Goal: Information Seeking & Learning: Learn about a topic

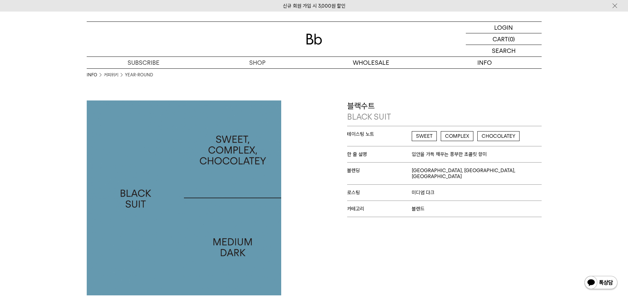
click at [117, 74] on link "커피위키" at bounding box center [111, 75] width 15 height 7
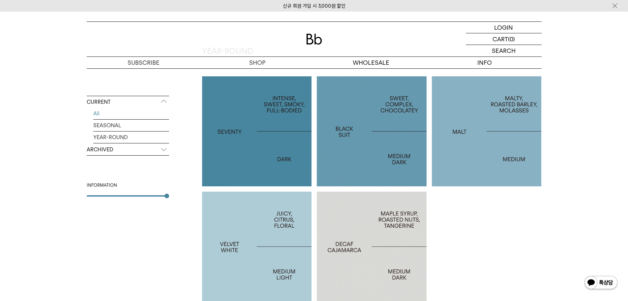
scroll to position [462, 0]
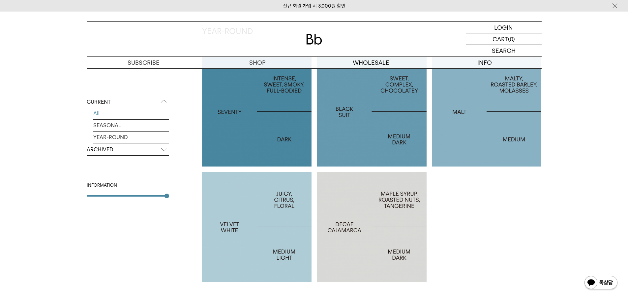
click at [255, 236] on div at bounding box center [257, 227] width 110 height 110
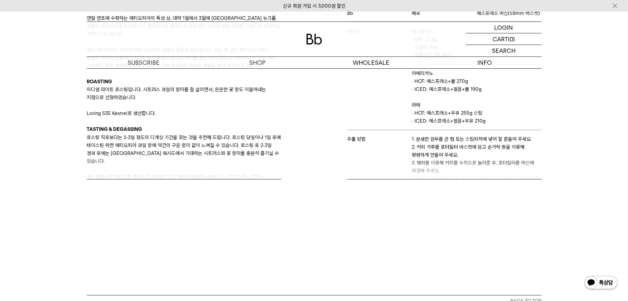
scroll to position [54, 0]
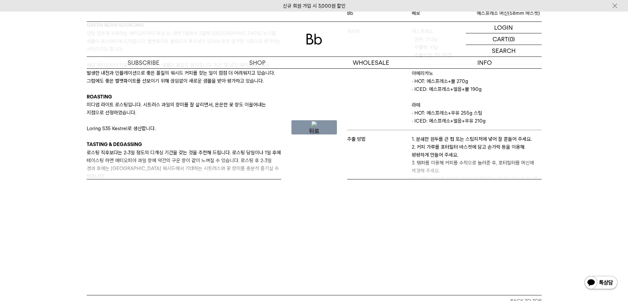
drag, startPoint x: 269, startPoint y: 145, endPoint x: 202, endPoint y: 146, distance: 67.0
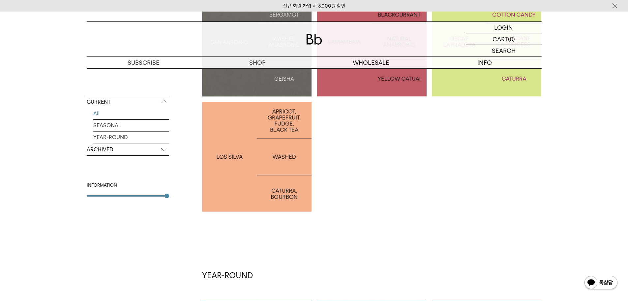
scroll to position [122, 0]
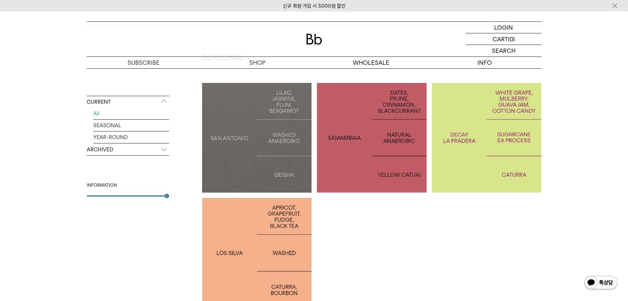
click at [268, 222] on div at bounding box center [257, 253] width 110 height 110
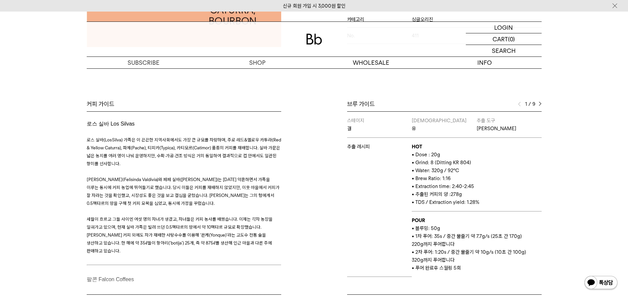
scroll to position [264, 0]
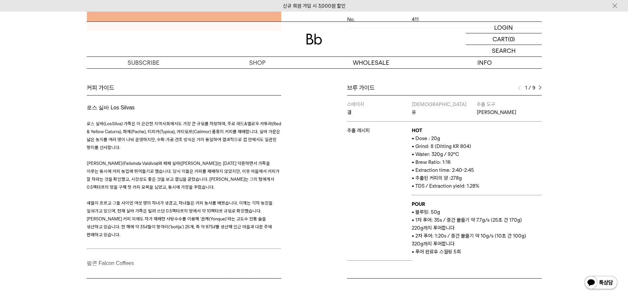
click at [541, 86] on img at bounding box center [540, 87] width 3 height 5
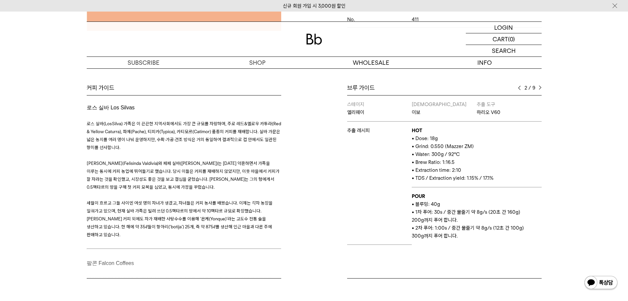
click at [519, 86] on img at bounding box center [519, 87] width 3 height 5
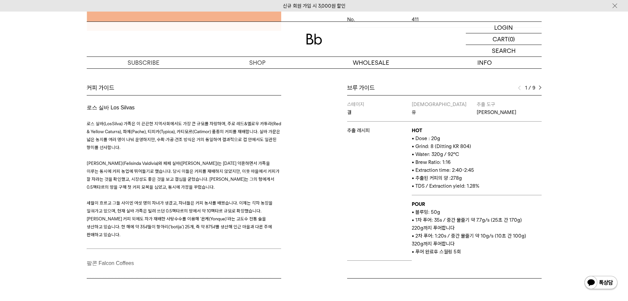
click at [540, 86] on img at bounding box center [540, 87] width 3 height 5
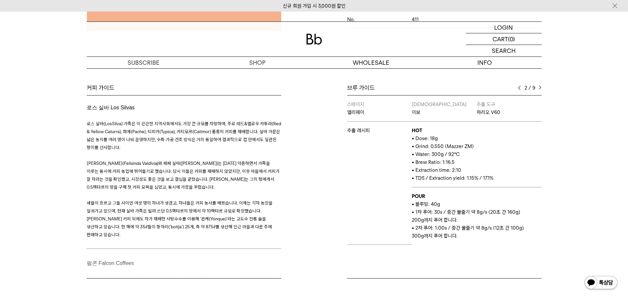
click at [540, 88] on img at bounding box center [540, 87] width 3 height 5
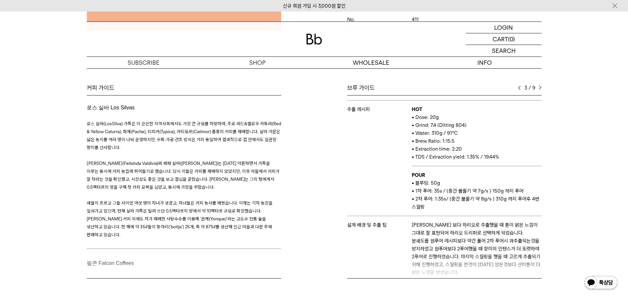
scroll to position [33, 0]
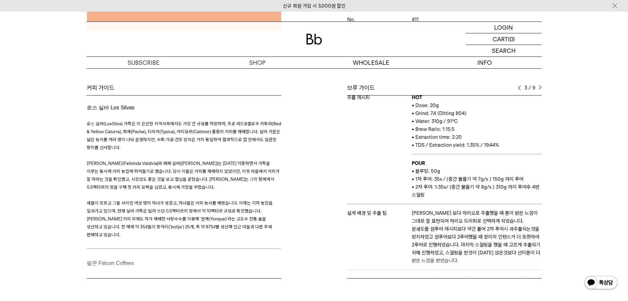
click at [538, 89] on div "3 / 9" at bounding box center [530, 88] width 24 height 8
click at [539, 87] on img at bounding box center [540, 87] width 3 height 5
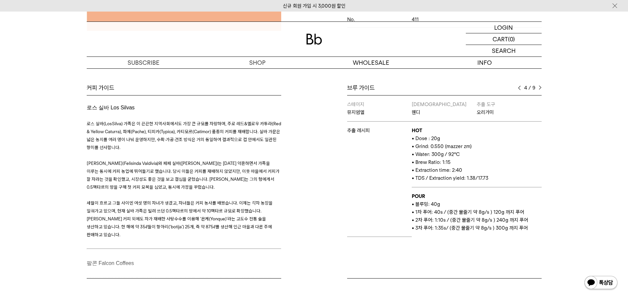
click at [539, 87] on img at bounding box center [540, 87] width 3 height 5
click at [518, 91] on div "브루 가이드" at bounding box center [444, 88] width 195 height 8
click at [519, 89] on img at bounding box center [519, 87] width 3 height 5
click at [541, 88] on img at bounding box center [540, 87] width 3 height 5
click at [521, 85] on img at bounding box center [519, 87] width 3 height 5
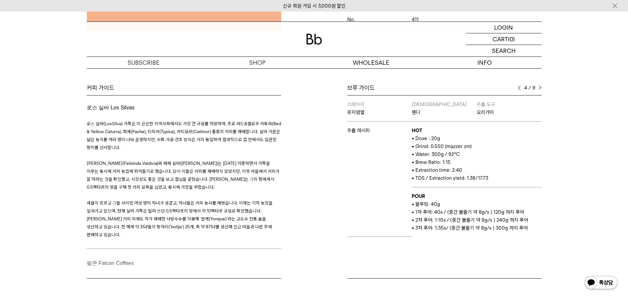
click at [542, 86] on div "브루 가이드 4 / 9 스테이지 결 바리스타 유 추출 도구 칼리타 웨이브 추출 레시피 HOT • Dose : 20g • Grind: 8 (Di…" at bounding box center [429, 181] width 231 height 194
click at [540, 86] on img at bounding box center [540, 87] width 3 height 5
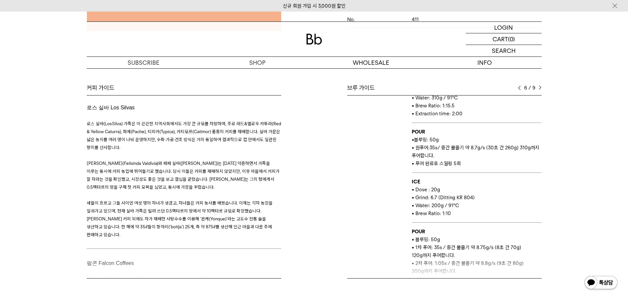
scroll to position [16, 0]
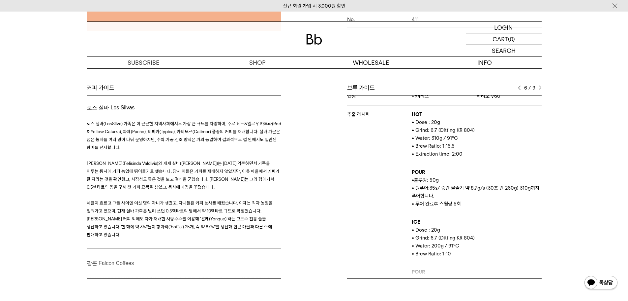
click at [539, 86] on img at bounding box center [540, 87] width 3 height 5
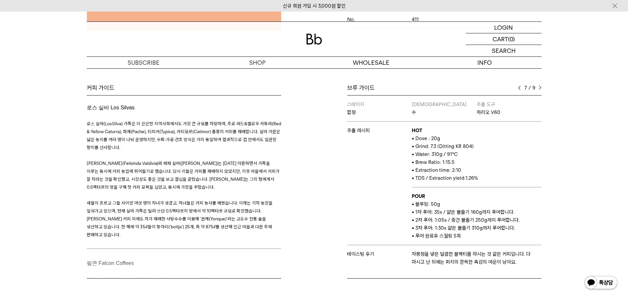
click at [539, 86] on img at bounding box center [540, 87] width 3 height 5
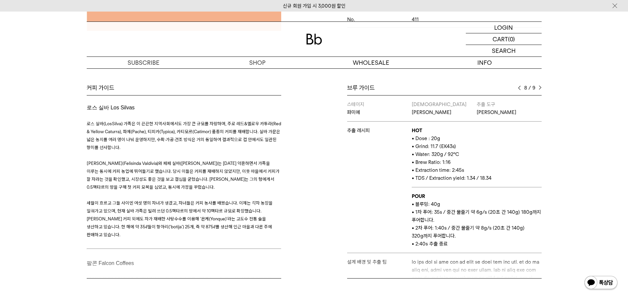
click at [539, 86] on img at bounding box center [540, 87] width 3 height 5
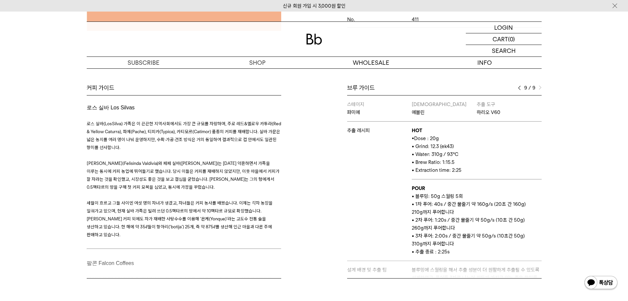
click at [539, 86] on img at bounding box center [540, 87] width 3 height 5
click at [519, 90] on div "9 / 9" at bounding box center [530, 88] width 24 height 8
click at [519, 88] on img at bounding box center [519, 87] width 3 height 5
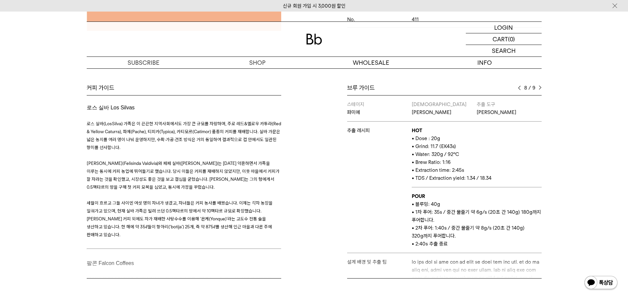
click at [519, 88] on img at bounding box center [519, 87] width 3 height 5
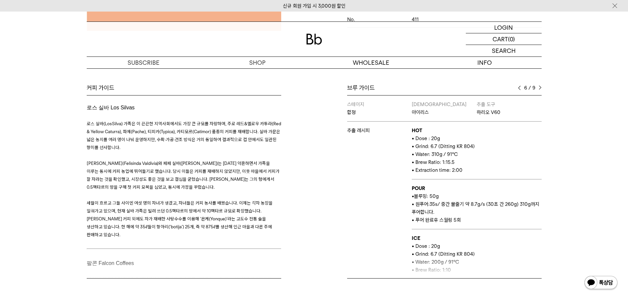
click at [519, 88] on img at bounding box center [519, 87] width 3 height 5
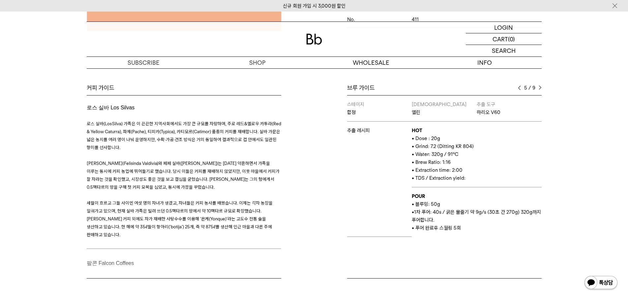
click at [519, 88] on img at bounding box center [519, 87] width 3 height 5
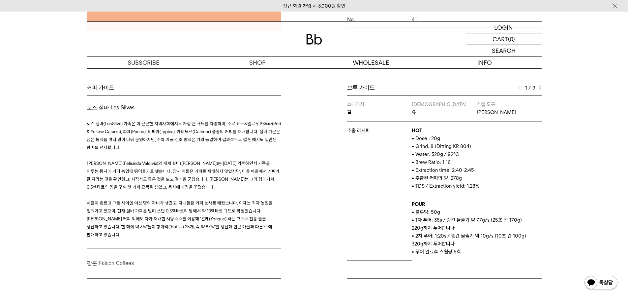
click at [519, 88] on img at bounding box center [519, 87] width 3 height 5
click at [539, 87] on img at bounding box center [540, 87] width 3 height 5
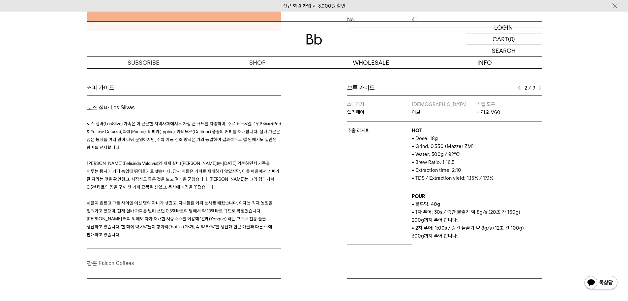
click at [542, 87] on div "브루 가이드 2 / 9 스테이지 결 바리스타 유 추출 도구 칼리타 웨이브 추출 레시피 HOT • Dose : 20g • Grind: 8 (Di…" at bounding box center [429, 181] width 231 height 194
click at [539, 87] on img at bounding box center [540, 87] width 3 height 5
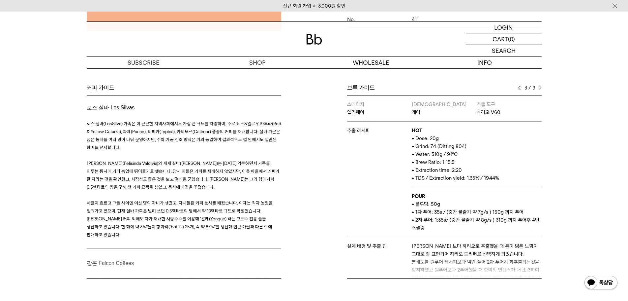
click at [520, 85] on div "3 / 9" at bounding box center [530, 88] width 24 height 8
click at [517, 86] on div "브루 가이드" at bounding box center [444, 88] width 195 height 8
click at [519, 88] on img at bounding box center [519, 87] width 3 height 5
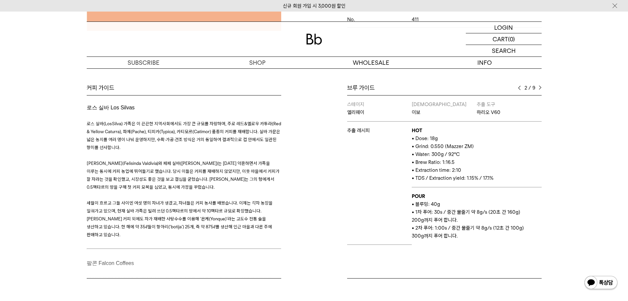
click at [540, 86] on img at bounding box center [540, 87] width 3 height 5
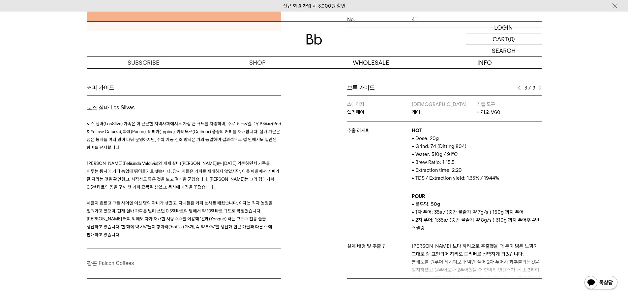
click at [542, 85] on img at bounding box center [540, 87] width 3 height 5
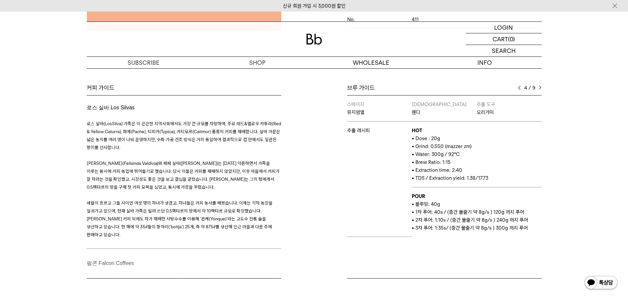
click at [605, 136] on div "Bb의 커피 ALL SEASONAL YEAR-ROUND AUCTION SERIES ARCHIVE 2023 2022 2021 2020 2019 …" at bounding box center [314, 73] width 628 height 475
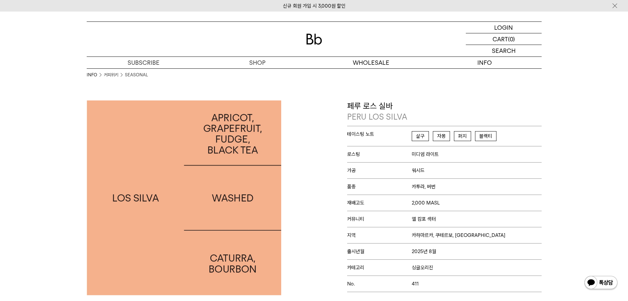
drag, startPoint x: 0, startPoint y: 226, endPoint x: 278, endPoint y: 283, distance: 283.9
drag, startPoint x: 401, startPoint y: 108, endPoint x: 341, endPoint y: 108, distance: 60.0
click at [341, 108] on div "페루 로스 실바 PERU LOS SILVA 테이스팅 노트 살구 자몽 퍼지 블랙티 로스팅 미디엄 라이트 가공 워시드 품종 카투라, 버번 재배고도" at bounding box center [429, 197] width 231 height 195
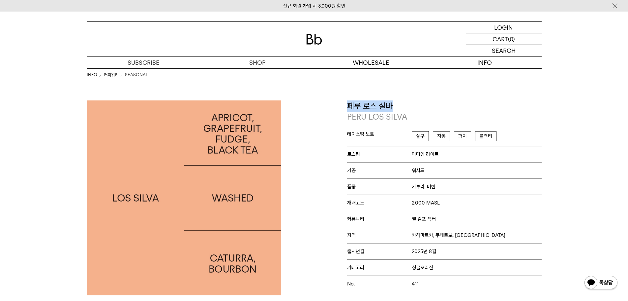
copy p "페루 로스 실바"
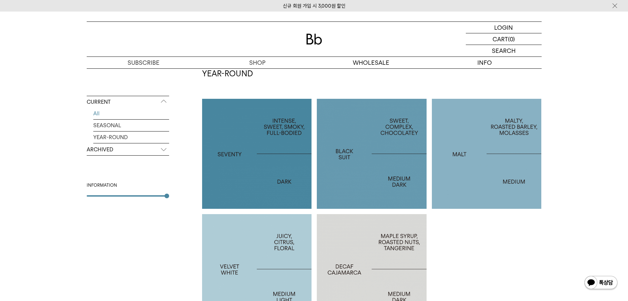
scroll to position [452, 0]
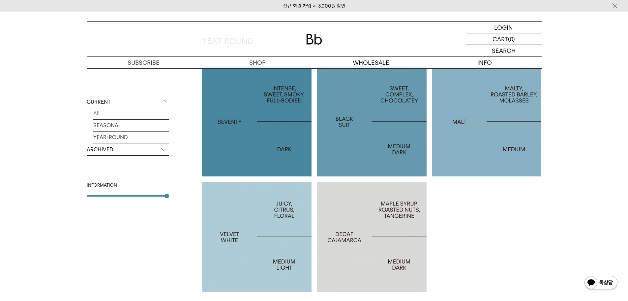
click at [282, 234] on p "VELVET WHITE" at bounding box center [257, 237] width 110 height 10
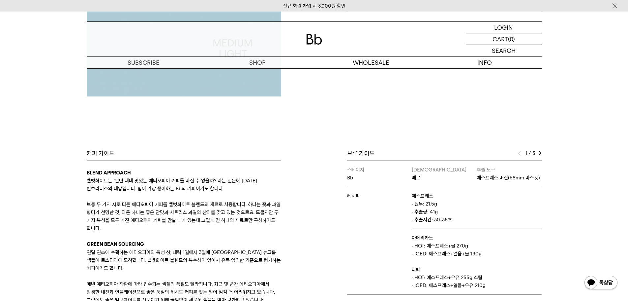
scroll to position [231, 0]
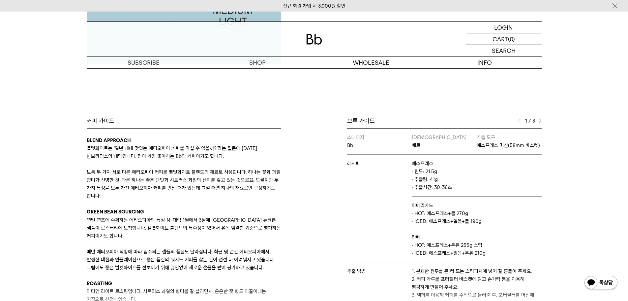
click at [541, 122] on img at bounding box center [540, 120] width 3 height 5
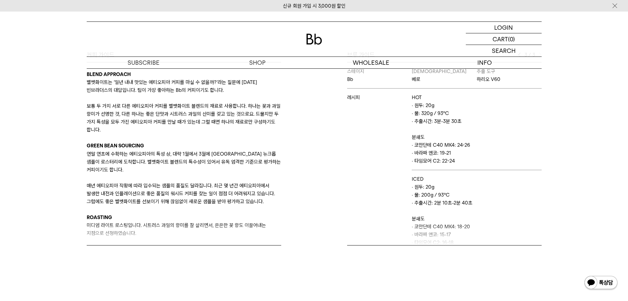
scroll to position [264, 0]
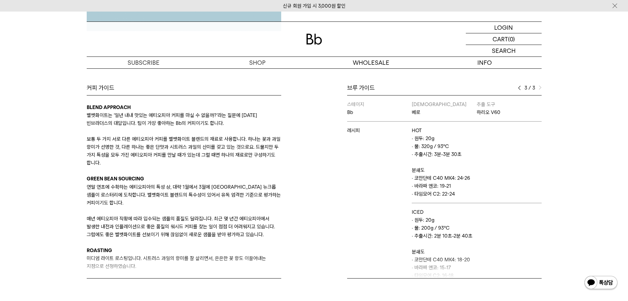
drag, startPoint x: 596, startPoint y: 240, endPoint x: 570, endPoint y: 216, distance: 35.3
click at [592, 239] on div "Bb의 커피 ALL SEASONAL YEAR-ROUND AUCTION SERIES ARCHIVE 2023 2022 2021 2020 2019 …" at bounding box center [314, 73] width 628 height 475
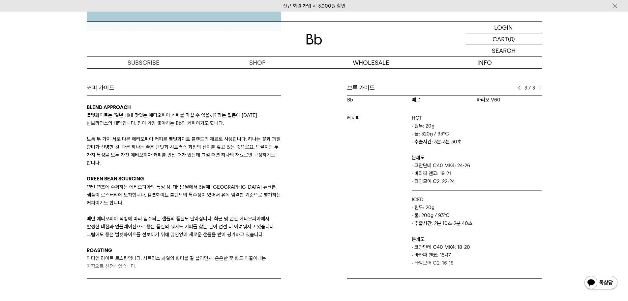
scroll to position [0, 0]
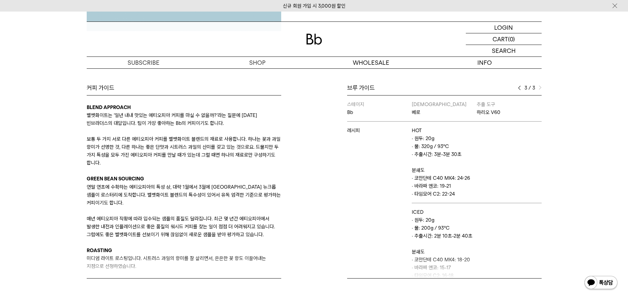
click at [468, 197] on p "· 타임모어 C2: 22-24" at bounding box center [477, 194] width 130 height 8
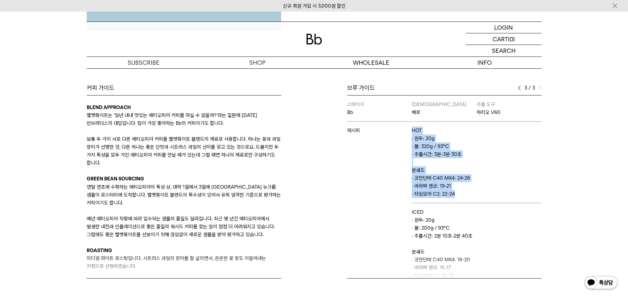
drag, startPoint x: 468, startPoint y: 197, endPoint x: 409, endPoint y: 130, distance: 90.0
click at [409, 130] on tr "레시피 HOT · 원두: 20g · 물: 320g / 93℃ · 추출시간: 3분-3분 30초 분쇄도 · 코만단테 C40 MK4: 24-26 ·…" at bounding box center [444, 161] width 195 height 81
copy tr "레시피 HOT · 원두: 20g · 물: 320g / 93℃ · 추출시간: 3분-3분 30초 분쇄도 · 코만단테 C40 MK4: 24-26 ·…"
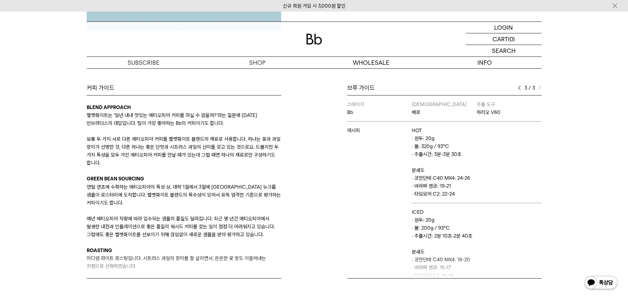
drag, startPoint x: 445, startPoint y: 286, endPoint x: 456, endPoint y: 275, distance: 15.2
click at [445, 286] on div "커피 가이드 BLEND APPROACH 벨벳화이트는 ‘일년 내내 맛있는 에티오피아 커피를 마실 수 없을까?’라는 질문에 대한 빈브라더스의 대답…" at bounding box center [314, 197] width 462 height 227
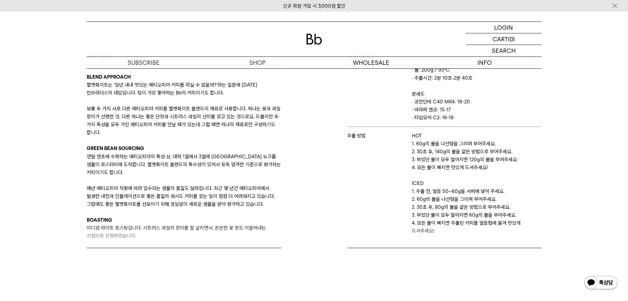
scroll to position [330, 0]
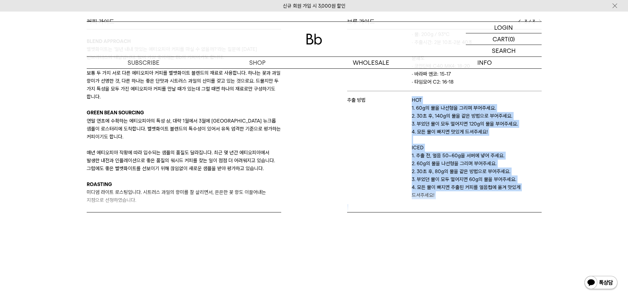
drag, startPoint x: 446, startPoint y: 201, endPoint x: 401, endPoint y: 97, distance: 113.2
click at [401, 97] on div "브루 가이드 3 / 3 스테이지 Bb 바리스타 베로 추출 도구 에스프레소 머신(58mm 바스켓) 레시피 에스프레소 · 원두: 21.5g · 추…" at bounding box center [429, 115] width 231 height 194
copy tr "추출 방법 HOT 1. 60g의 물을 나선형을 그리며 부어주세요. 2. 30초 후, 140g의 물을 같은 방법으로 부어주세요. 3. 부었던 물…"
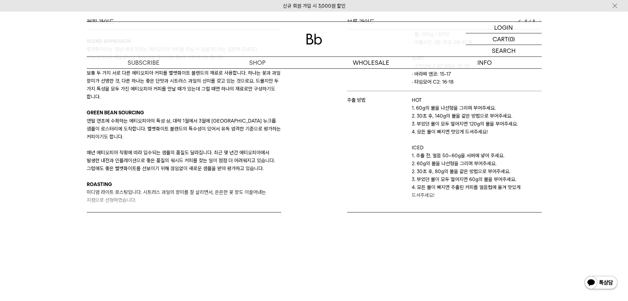
drag, startPoint x: 0, startPoint y: 83, endPoint x: 57, endPoint y: 80, distance: 56.9
click at [3, 83] on div "Bb의 커피 ALL SEASONAL YEAR-ROUND AUCTION SERIES ARCHIVE 2023 2022 2021 2020 2019 …" at bounding box center [314, 7] width 628 height 475
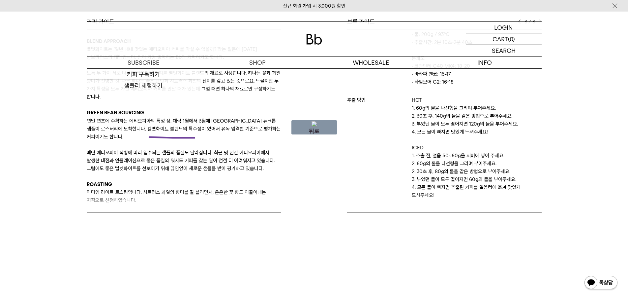
drag, startPoint x: 195, startPoint y: 138, endPoint x: 112, endPoint y: 134, distance: 82.9
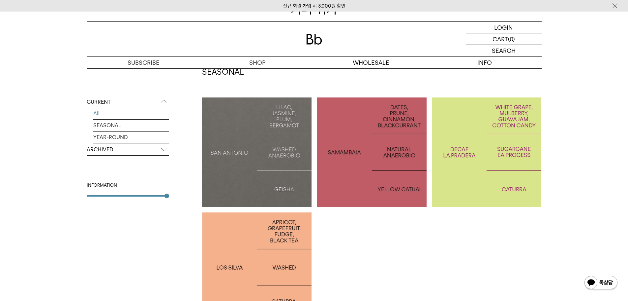
scroll to position [106, 0]
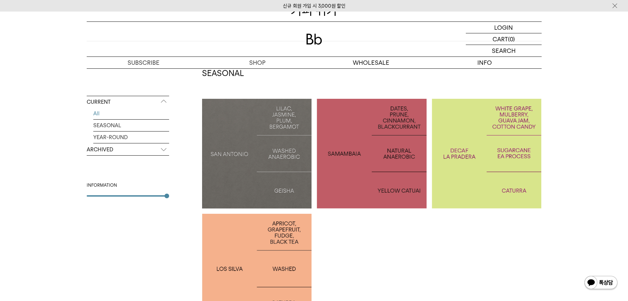
click at [479, 144] on p "COLOMBIA LA PRADERA DECAF" at bounding box center [487, 153] width 110 height 19
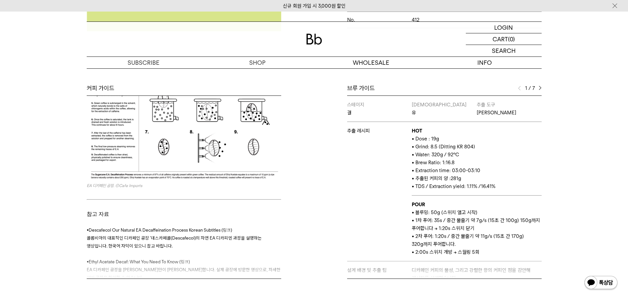
scroll to position [231, 0]
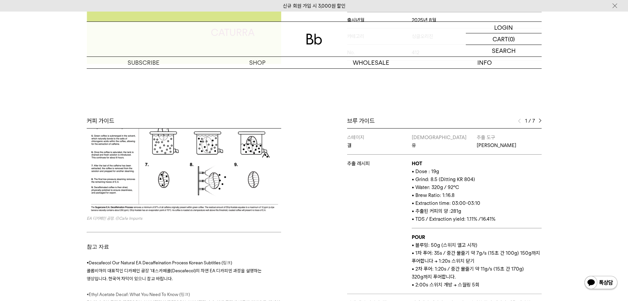
click at [538, 122] on div "1 / 7" at bounding box center [530, 121] width 24 height 8
click at [537, 119] on div "1 / 7" at bounding box center [530, 121] width 24 height 8
click at [541, 119] on img at bounding box center [540, 120] width 3 height 5
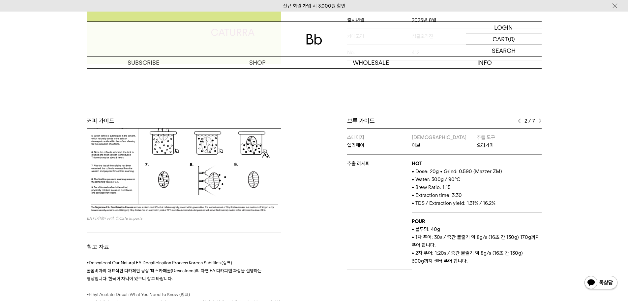
click at [541, 119] on img at bounding box center [540, 120] width 3 height 5
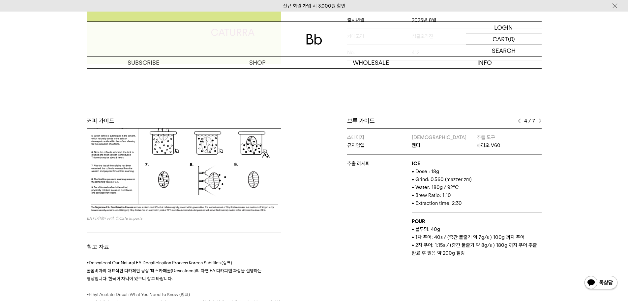
click at [540, 119] on img at bounding box center [540, 120] width 3 height 5
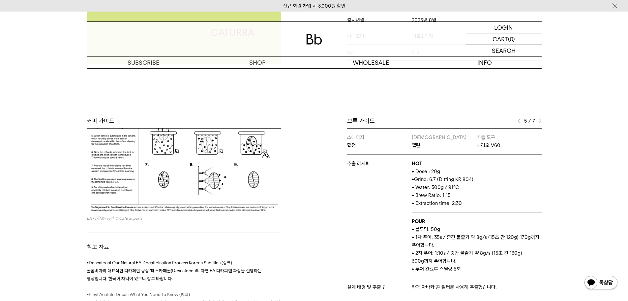
click at [540, 119] on img at bounding box center [540, 120] width 3 height 5
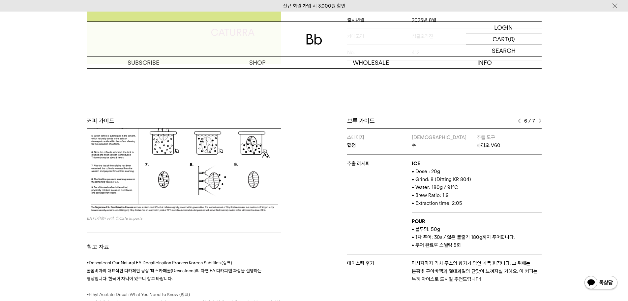
click at [540, 119] on img at bounding box center [540, 120] width 3 height 5
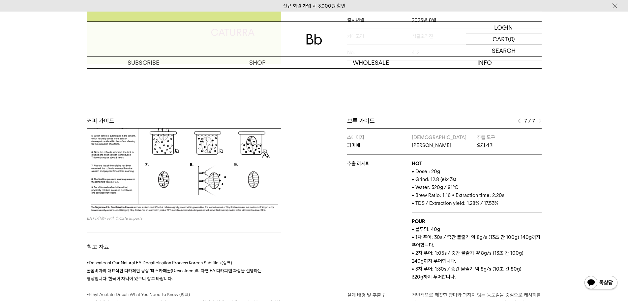
click at [540, 119] on img at bounding box center [540, 120] width 3 height 5
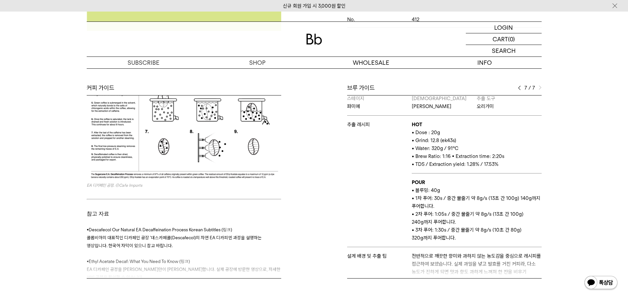
scroll to position [0, 0]
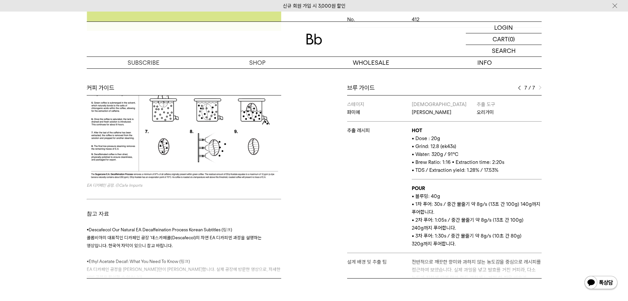
click at [521, 89] on img at bounding box center [519, 87] width 3 height 5
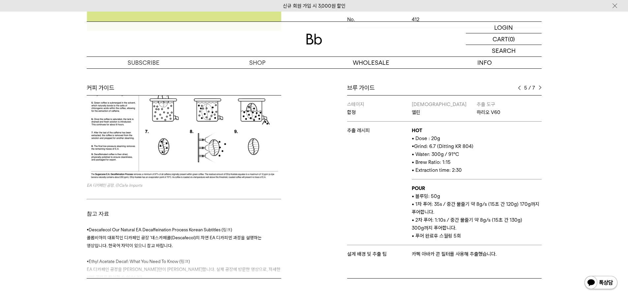
click at [521, 89] on img at bounding box center [519, 87] width 3 height 5
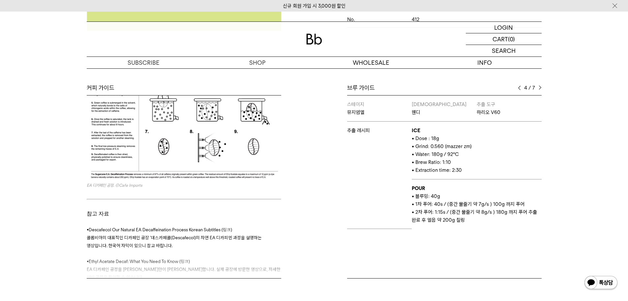
click at [521, 89] on img at bounding box center [519, 87] width 3 height 5
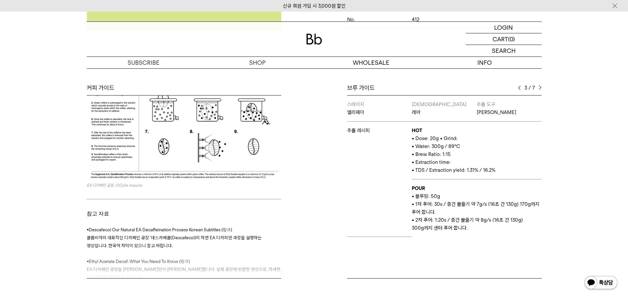
click at [521, 89] on img at bounding box center [519, 87] width 3 height 5
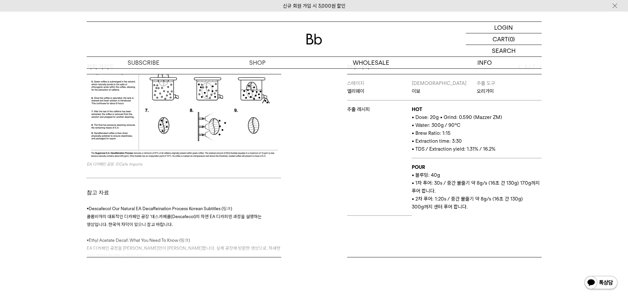
scroll to position [264, 0]
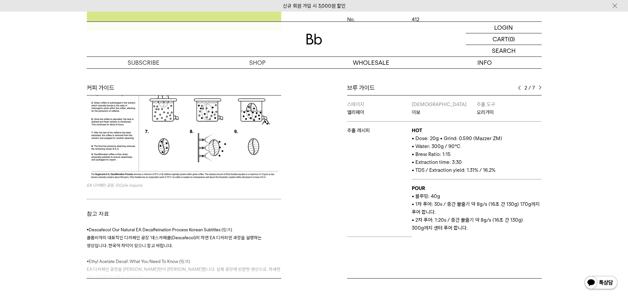
click at [540, 88] on img at bounding box center [540, 87] width 3 height 5
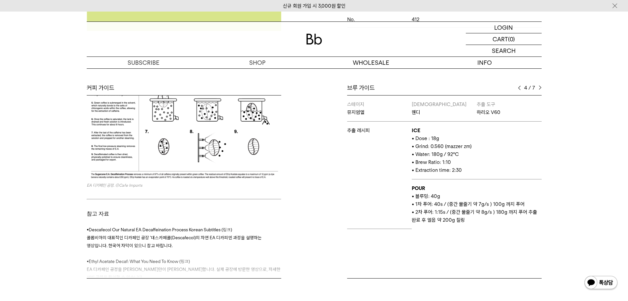
click at [540, 88] on img at bounding box center [540, 87] width 3 height 5
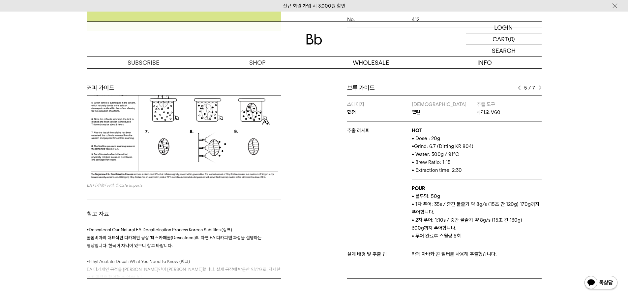
click at [540, 88] on img at bounding box center [540, 87] width 3 height 5
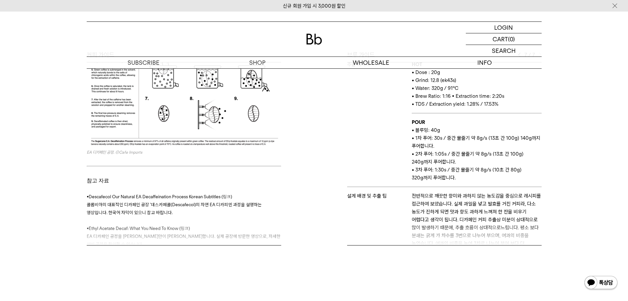
scroll to position [0, 0]
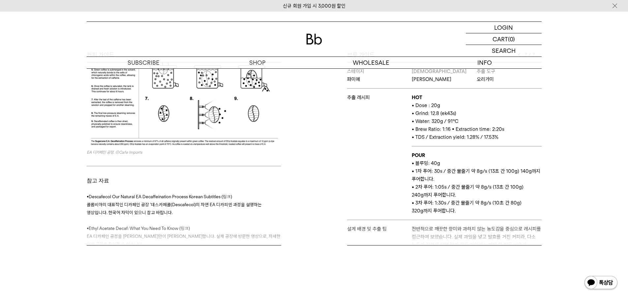
drag, startPoint x: 456, startPoint y: 207, endPoint x: 408, endPoint y: 155, distance: 70.5
click at [408, 155] on tbody "스테이지 파미에 바리스타 오웬 추출 도구 오리가미 추출 레시피 HOT • Dose : 20g • Grind: 12.8 (ek43s) • Wat…" at bounding box center [444, 177] width 195 height 231
click at [436, 184] on span "• 2차 푸어: 1:05s / 중간 물줄기 약 8g/s (13초 간 100g) 240g까지 푸어합니다." at bounding box center [468, 191] width 112 height 14
drag, startPoint x: 462, startPoint y: 214, endPoint x: 411, endPoint y: 155, distance: 78.4
click at [412, 155] on td "POUR • 블루밍: 40g • 1차 푸어: 30s / 중간 물줄기 약 8g/s (13초 간 100g) 140g까지 푸어합니다. • 2차 푸어…" at bounding box center [477, 183] width 130 height 74
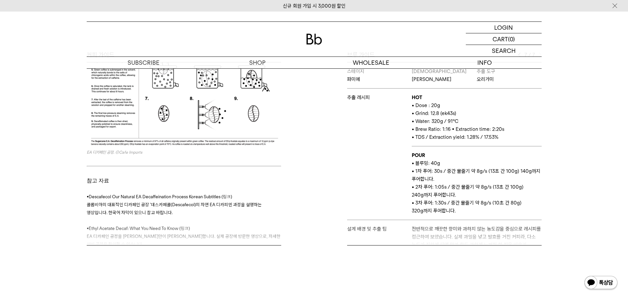
copy td "POUR • 블루밍: 40g • 1차 푸어: 30s / 중간 물줄기 약 8g/s (13초 간 100g) 140g까지 푸어합니다. • 2차 푸어…"
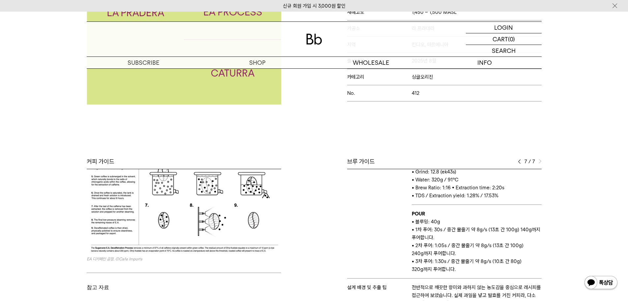
scroll to position [297, 0]
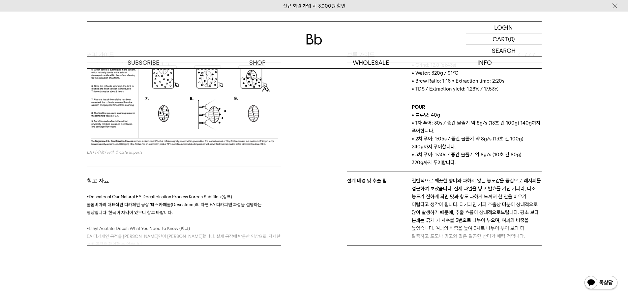
drag, startPoint x: 470, startPoint y: 238, endPoint x: 423, endPoint y: 199, distance: 61.0
click at [423, 205] on div "브루 가이드 7 / 7 스테이지 결 바리스타 유 추출 도구 하리오 스위치 추출 레시피 HOT • Dose : 19g • Grind: 8.5 (…" at bounding box center [429, 148] width 231 height 194
drag, startPoint x: 423, startPoint y: 199, endPoint x: 421, endPoint y: 191, distance: 7.8
click at [420, 192] on p "전반적으로 깨끗한 향미와 과하지 않는 농도감을 중심으로 레시피를 접근하여 보았습니다. 실제 과일을 넣고 발효를 거친 커피라, 다소 농도가 진하…" at bounding box center [477, 208] width 130 height 63
click at [419, 175] on div at bounding box center [419, 175] width 0 height 0
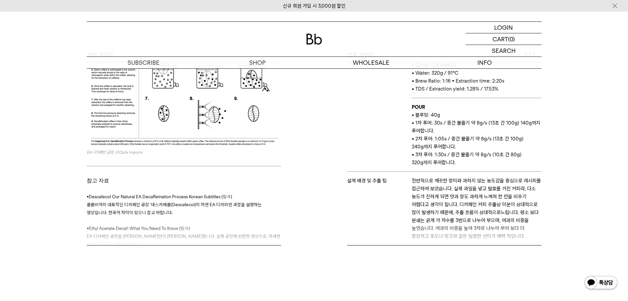
click at [427, 177] on p "전반적으로 깨끗한 향미와 과하지 않는 농도감을 중심으로 레시피를 접근하여 보았습니다. 실제 과일을 넣고 발효를 거친 커피라, 다소 농도가 진하…" at bounding box center [477, 208] width 130 height 63
drag, startPoint x: 416, startPoint y: 172, endPoint x: 427, endPoint y: 183, distance: 14.9
click at [427, 183] on span "전반적으로 깨끗한 향미와 과하지 않는 농도감을 중심으로 레시피를 접근하여 보았습니다. 실제 과일을 넣고 발효를 거친 커피라, 다소 농도가 진하…" at bounding box center [476, 196] width 129 height 38
click at [472, 201] on span "전반적으로 깨끗한 향미와 과하지 않는 농도감을 중심으로 레시피를 접근하여 보았습니다. 실제 과일을 넣고 발효를 거친 커피라, 다소 농도가 진하…" at bounding box center [476, 196] width 129 height 38
drag, startPoint x: 410, startPoint y: 170, endPoint x: 478, endPoint y: 235, distance: 93.8
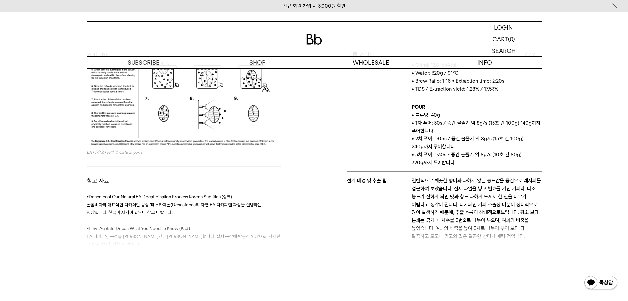
click at [478, 235] on div "브루 가이드 7 / 7 스테이지 결 바리스타 유 추출 도구 하리오 스위치 추출 레시피 HOT • Dose : 19g • Grind: 8.5 (…" at bounding box center [429, 148] width 231 height 194
copy tr "설계 배경 및 추출 팁 전반적으로 깨끗한 향미와 과하지 않는 농도감을 중심으로 레시피를 접근하여 보았습니다. 실제 과일을 넣고 발효를 거친 커…"
click at [7, 114] on div "Bb의 커피 ALL SEASONAL YEAR-ROUND AUCTION SERIES ARCHIVE 2023 2022 2021 2020 2019 …" at bounding box center [314, 40] width 628 height 475
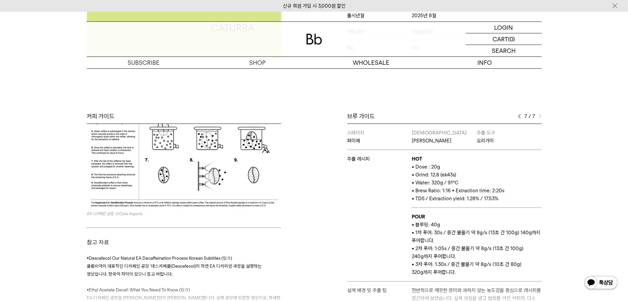
scroll to position [132, 0]
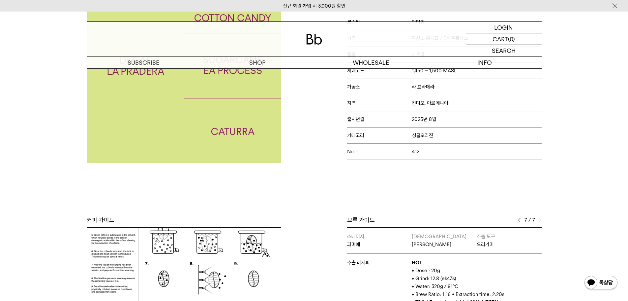
click at [518, 218] on img at bounding box center [519, 219] width 3 height 5
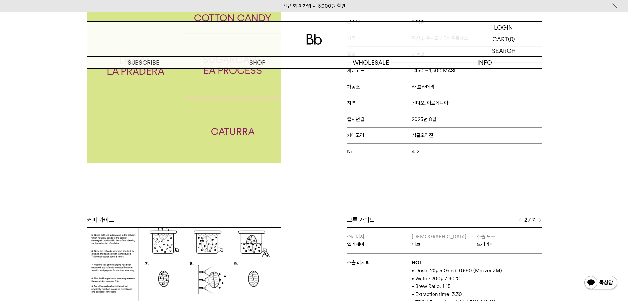
click at [541, 221] on img at bounding box center [540, 219] width 3 height 5
click at [522, 218] on div "3 / 7" at bounding box center [530, 220] width 24 height 8
click at [520, 218] on img at bounding box center [519, 219] width 3 height 5
click at [540, 221] on img at bounding box center [540, 219] width 3 height 5
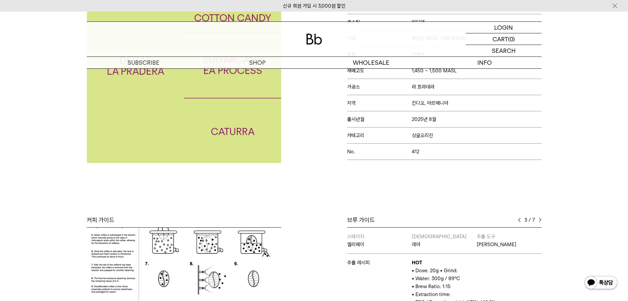
click at [541, 220] on img at bounding box center [540, 219] width 3 height 5
click at [517, 220] on div "브루 가이드" at bounding box center [444, 220] width 195 height 8
drag, startPoint x: 522, startPoint y: 219, endPoint x: 522, endPoint y: 224, distance: 5.3
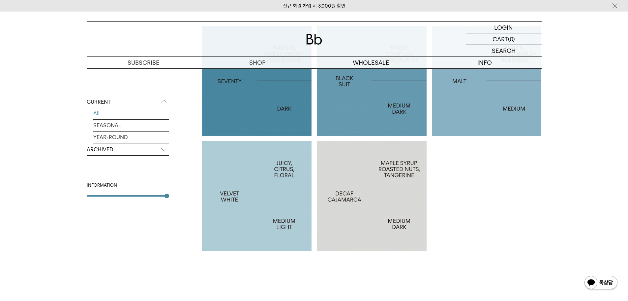
scroll to position [502, 0]
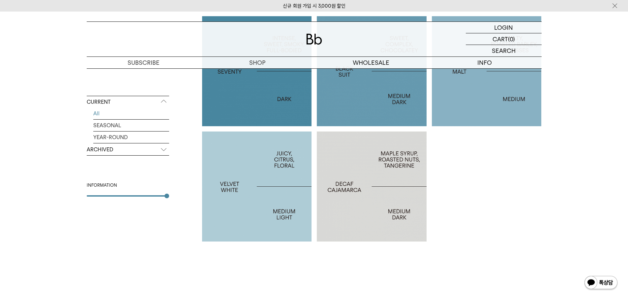
click at [98, 152] on p "ARCHIVED" at bounding box center [128, 150] width 82 height 12
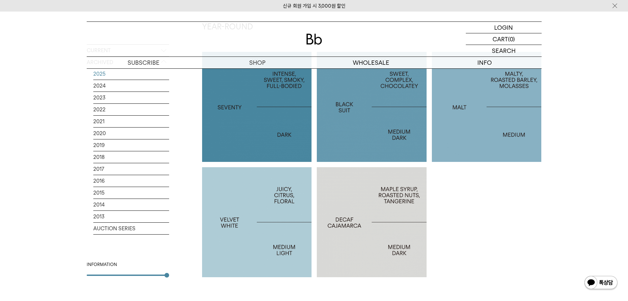
scroll to position [436, 0]
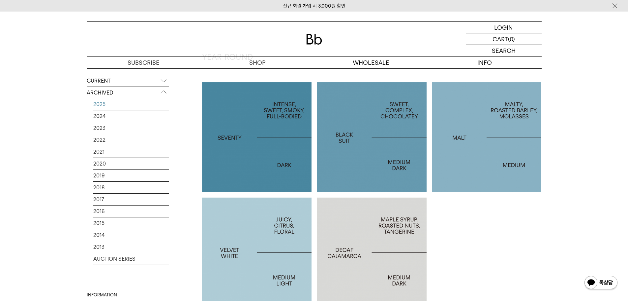
click at [104, 106] on link "2025" at bounding box center [131, 104] width 76 height 12
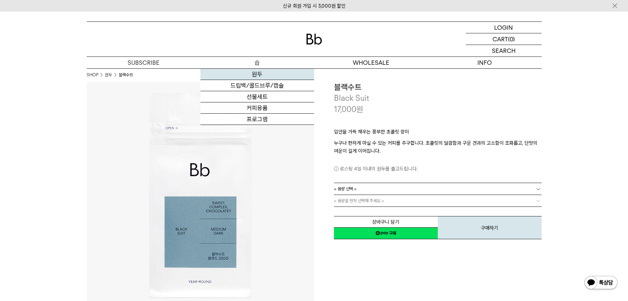
click at [257, 75] on link "원두" at bounding box center [258, 74] width 114 height 11
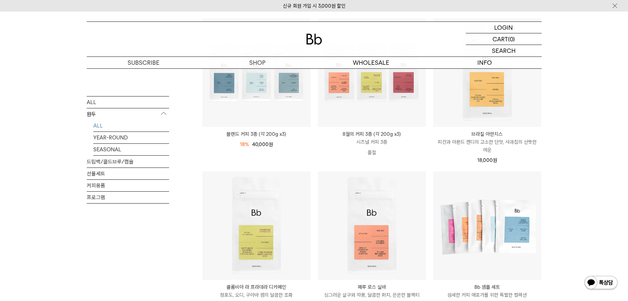
scroll to position [99, 0]
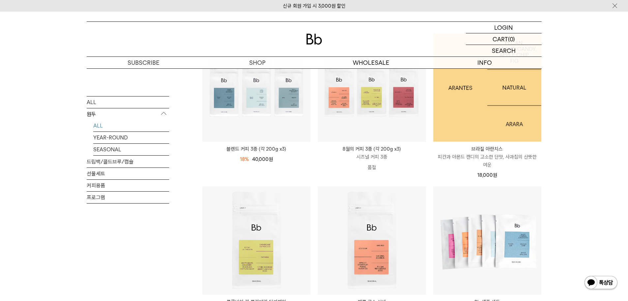
click at [490, 114] on img at bounding box center [488, 87] width 108 height 108
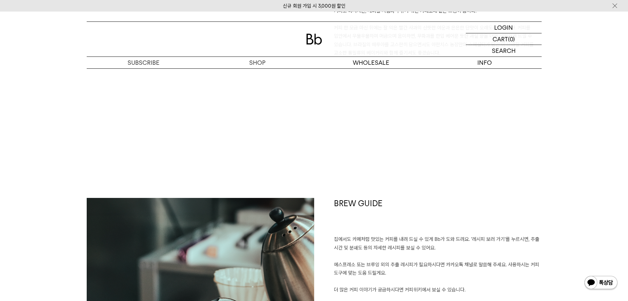
scroll to position [693, 0]
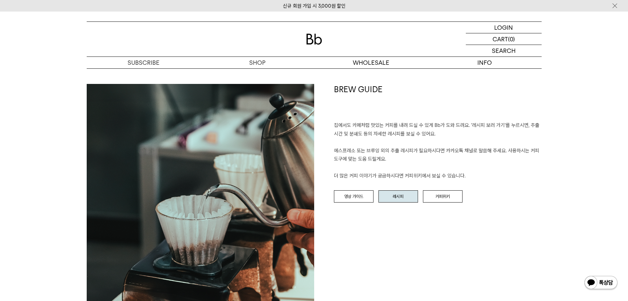
click at [397, 197] on link "레시피" at bounding box center [399, 196] width 40 height 13
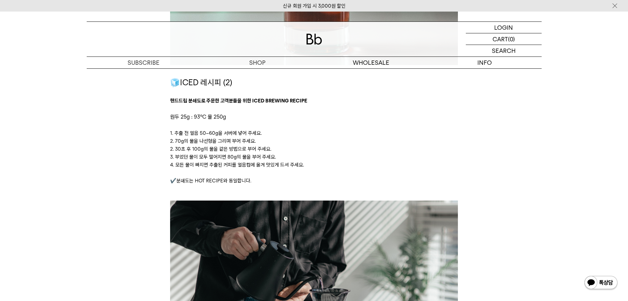
scroll to position [1386, 0]
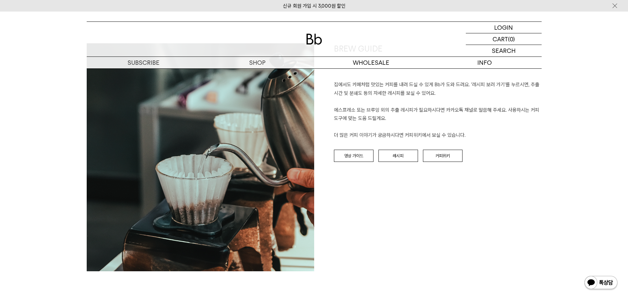
scroll to position [627, 0]
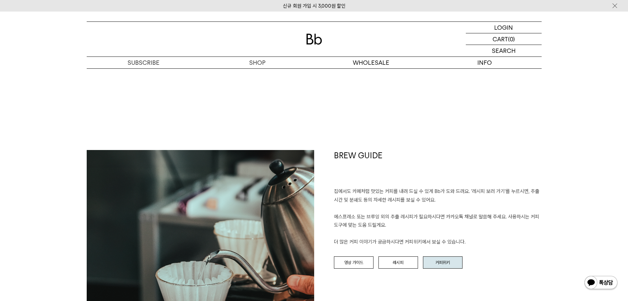
click at [437, 265] on link "커피위키" at bounding box center [443, 262] width 40 height 13
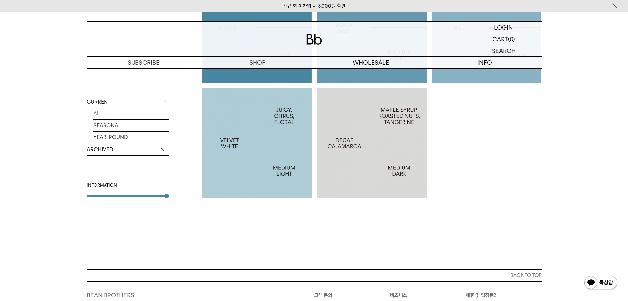
scroll to position [594, 0]
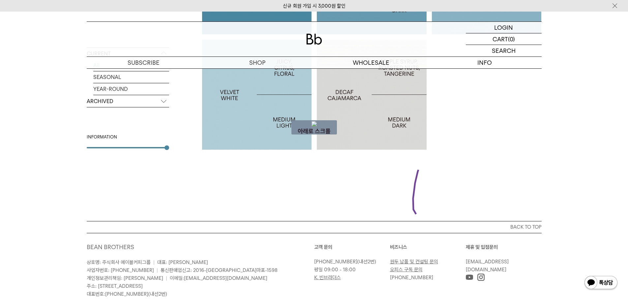
drag, startPoint x: 419, startPoint y: 170, endPoint x: 517, endPoint y: 218, distance: 109.9
